Goal: Transaction & Acquisition: Purchase product/service

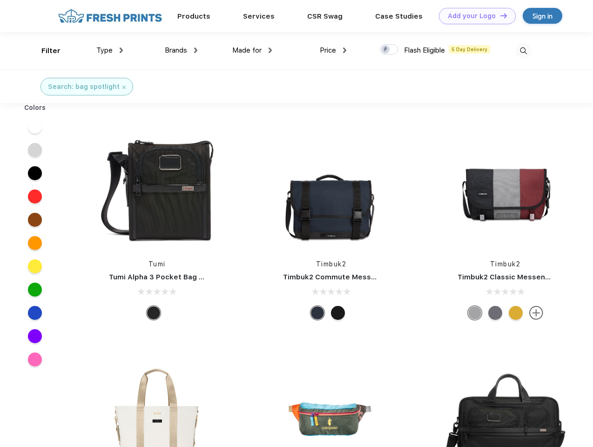
click at [474, 16] on link "Add your Logo Design Tool" at bounding box center [477, 16] width 77 height 16
click at [0, 0] on div "Design Tool" at bounding box center [0, 0] width 0 height 0
click at [500, 15] on link "Add your Logo Design Tool" at bounding box center [477, 16] width 77 height 16
click at [45, 51] on div "Filter" at bounding box center [50, 51] width 19 height 11
click at [110, 50] on span "Type" at bounding box center [104, 50] width 16 height 8
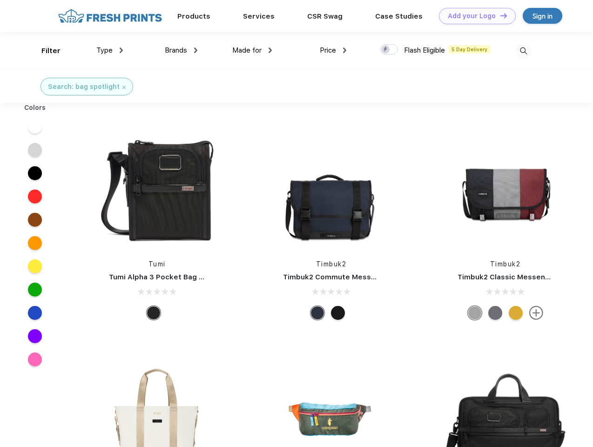
click at [181, 50] on span "Brands" at bounding box center [176, 50] width 22 height 8
click at [252, 50] on span "Made for" at bounding box center [246, 50] width 29 height 8
click at [334, 50] on span "Price" at bounding box center [328, 50] width 16 height 8
click at [389, 50] on div at bounding box center [389, 49] width 18 height 10
click at [386, 50] on input "checkbox" at bounding box center [383, 47] width 6 height 6
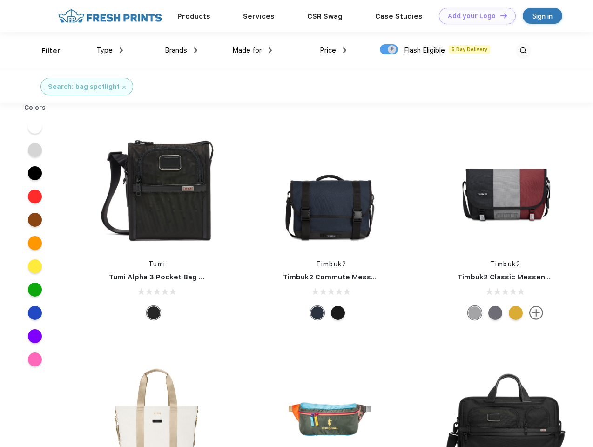
click at [524, 51] on img at bounding box center [523, 50] width 15 height 15
